Goal: Information Seeking & Learning: Learn about a topic

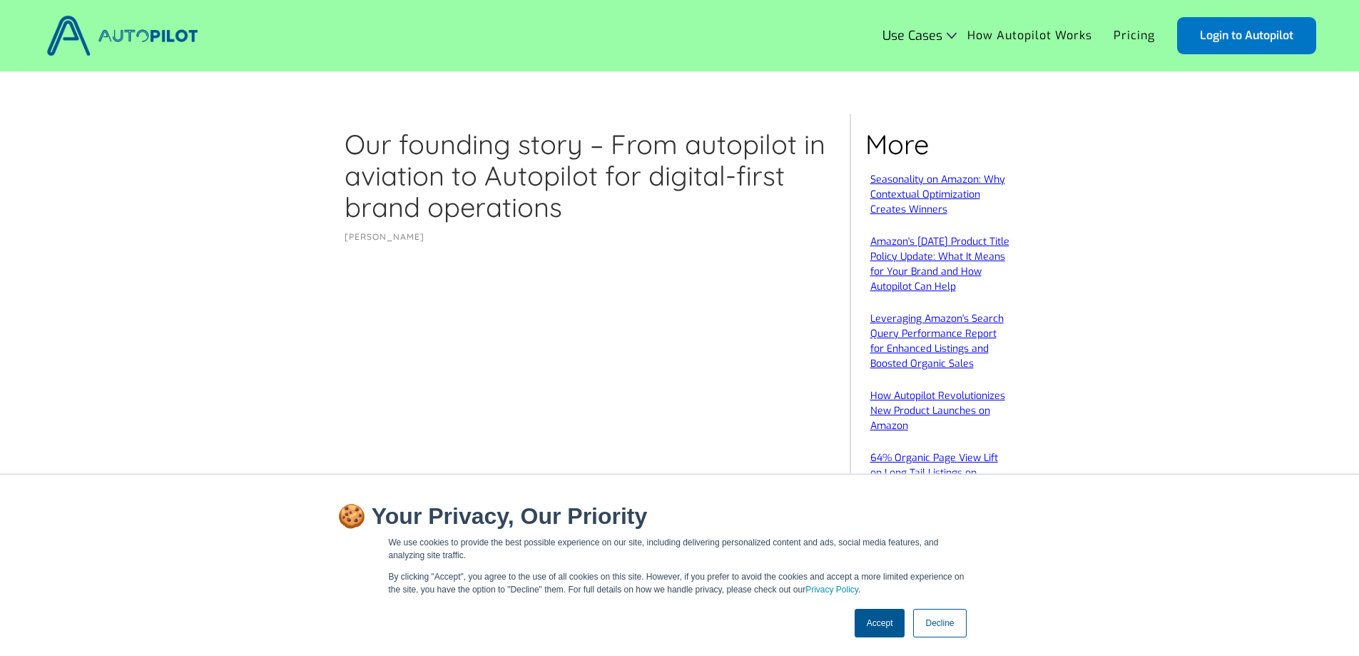
click at [880, 626] on link "Accept" at bounding box center [880, 623] width 51 height 29
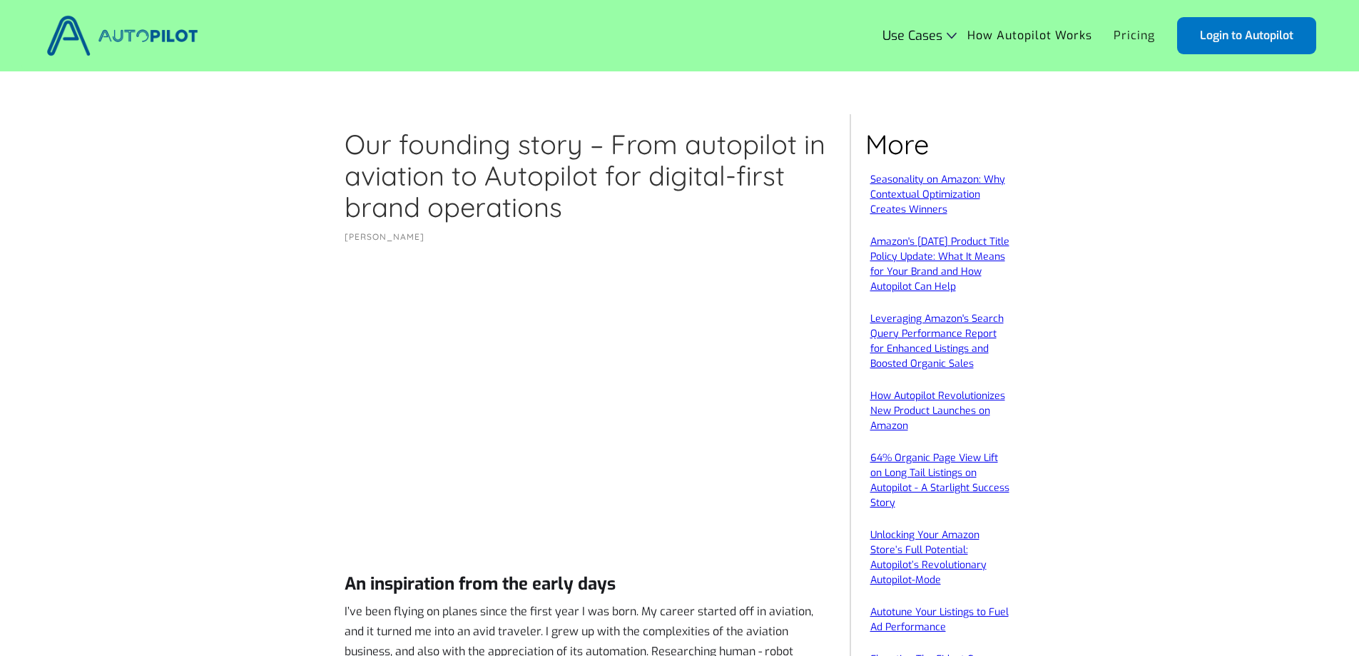
click at [1130, 34] on link "Pricing" at bounding box center [1134, 35] width 63 height 27
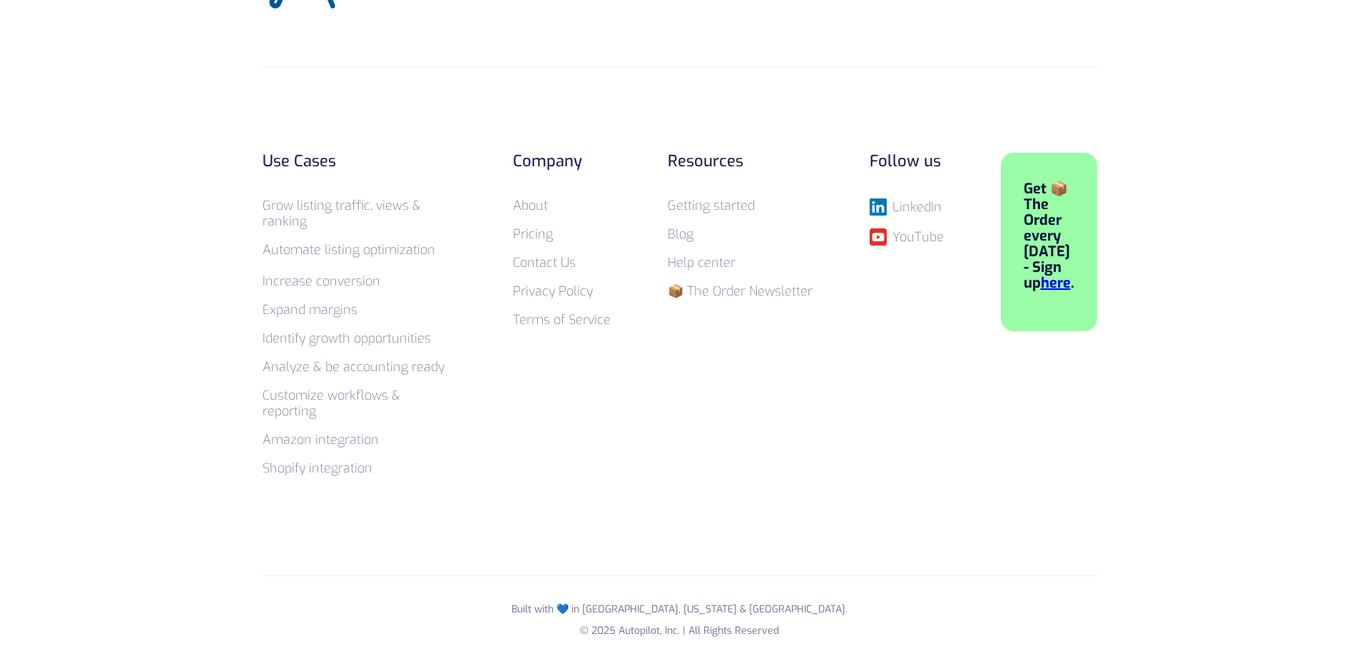
scroll to position [1070, 0]
click at [329, 200] on link "Grow listing traffic, views & ranking" at bounding box center [342, 212] width 158 height 33
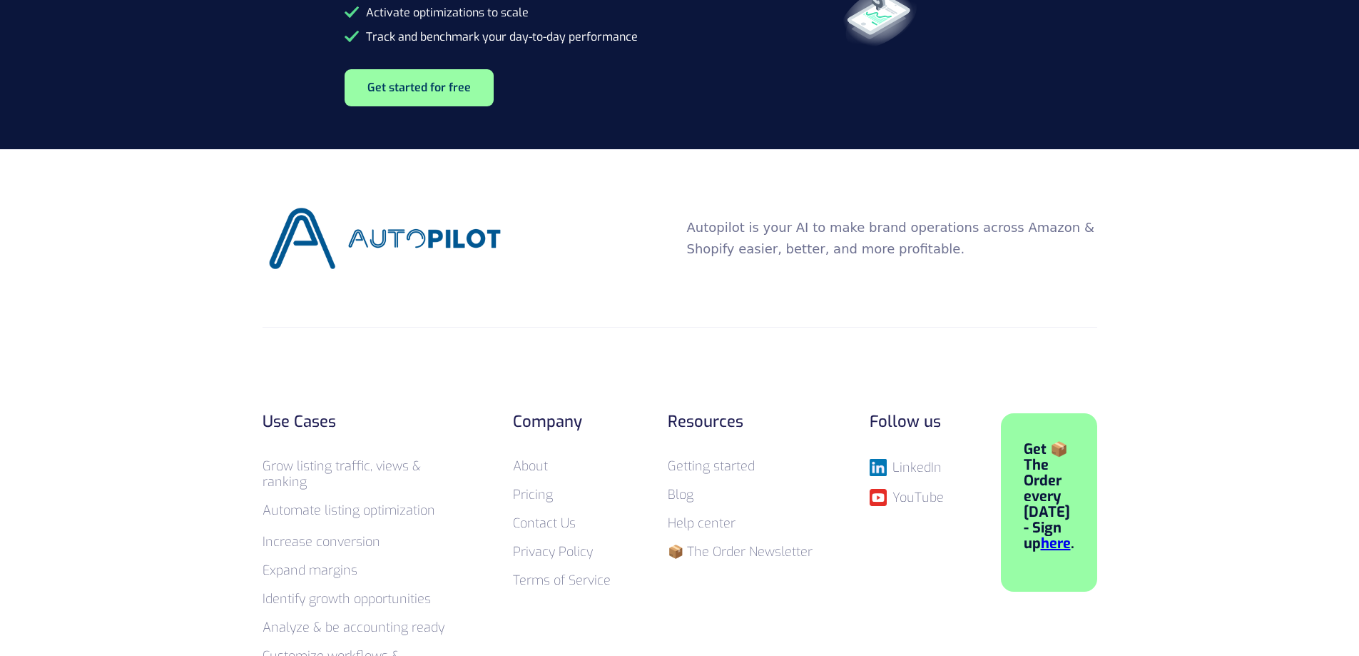
scroll to position [2140, 0]
